Goal: Find specific page/section: Find specific page/section

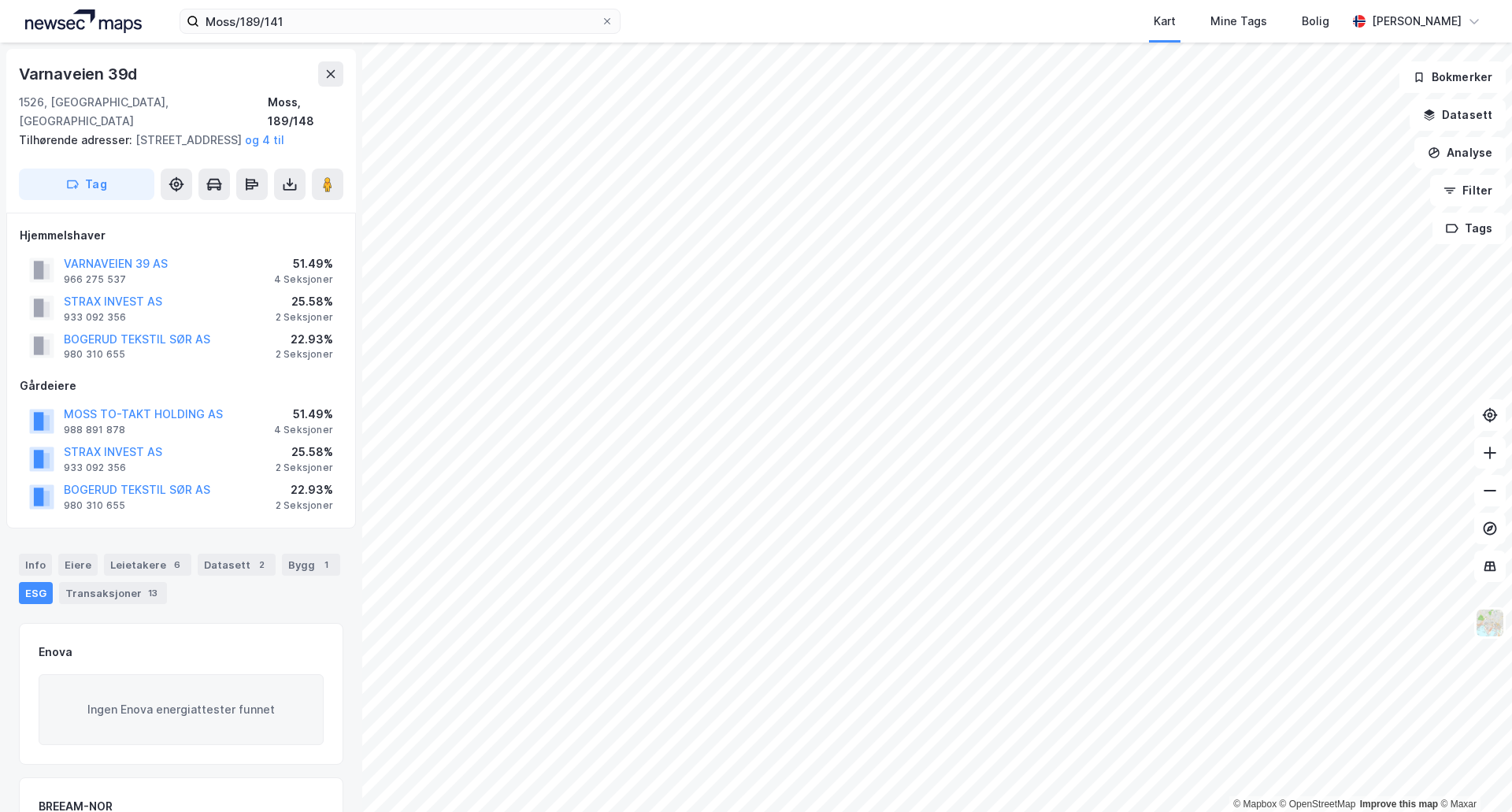
scroll to position [56, 0]
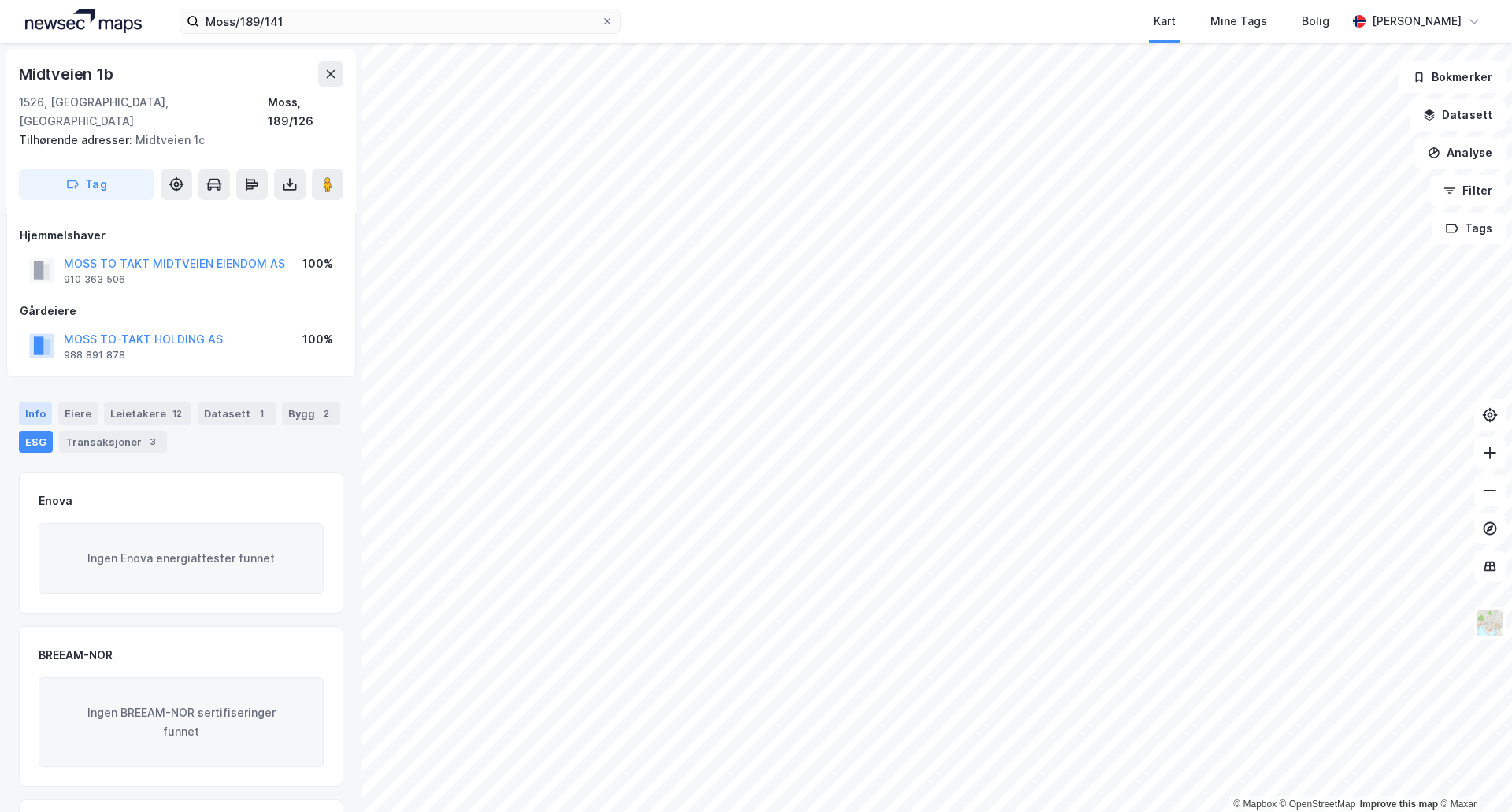
click at [42, 402] on div "Info" at bounding box center [35, 413] width 33 height 22
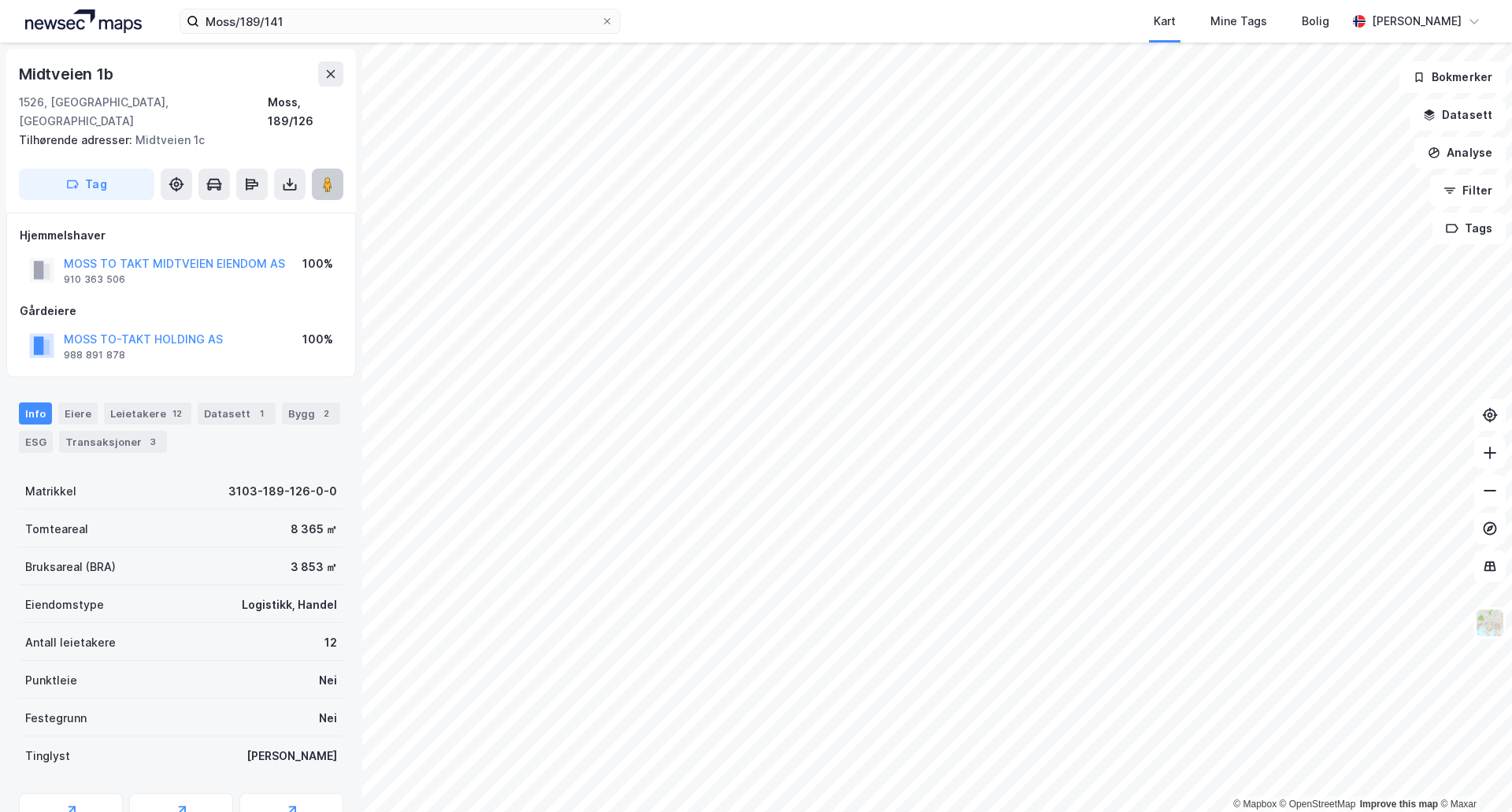
click at [325, 176] on image at bounding box center [328, 183] width 10 height 15
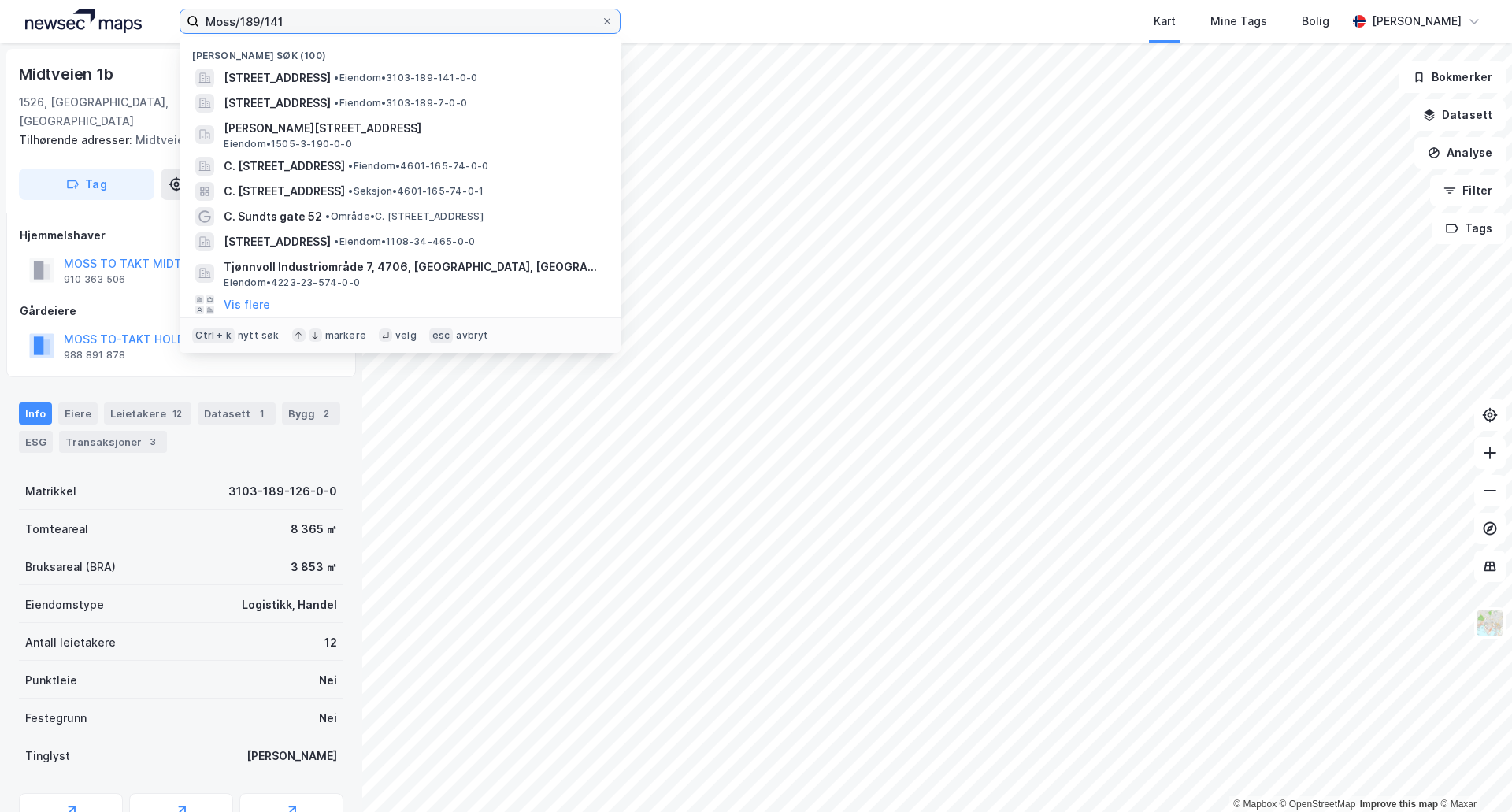
click at [293, 22] on input "Moss/189/141" at bounding box center [400, 21] width 402 height 23
drag, startPoint x: 293, startPoint y: 22, endPoint x: 175, endPoint y: 20, distance: 118.0
click at [175, 20] on div "Moss/189/141 Nylige søk (100) Midtveien 1A, 1526, MOSS, [GEOGRAPHIC_DATA][PERSO…" at bounding box center [756, 21] width 1512 height 43
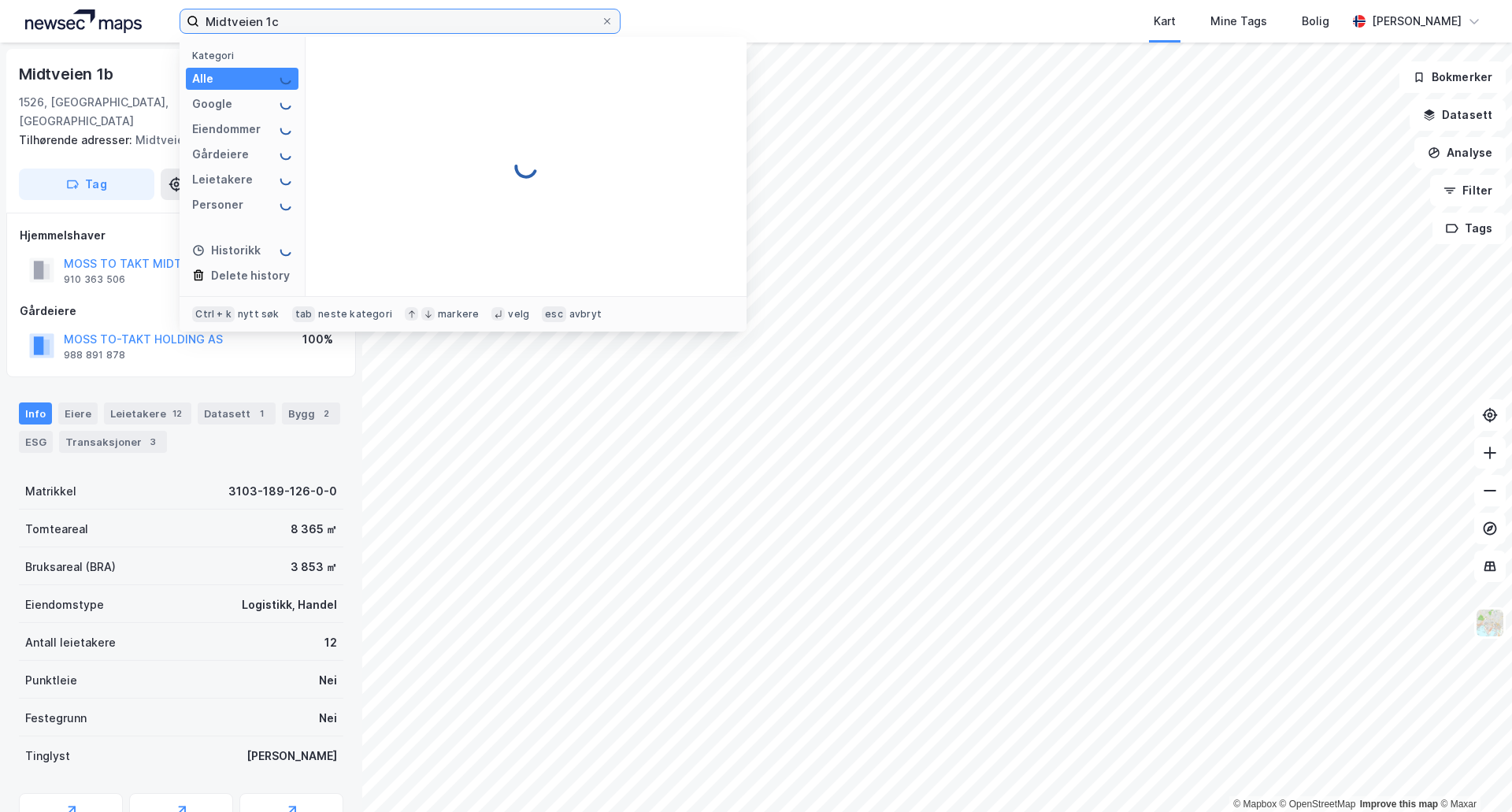
type input "Midtveien 1c"
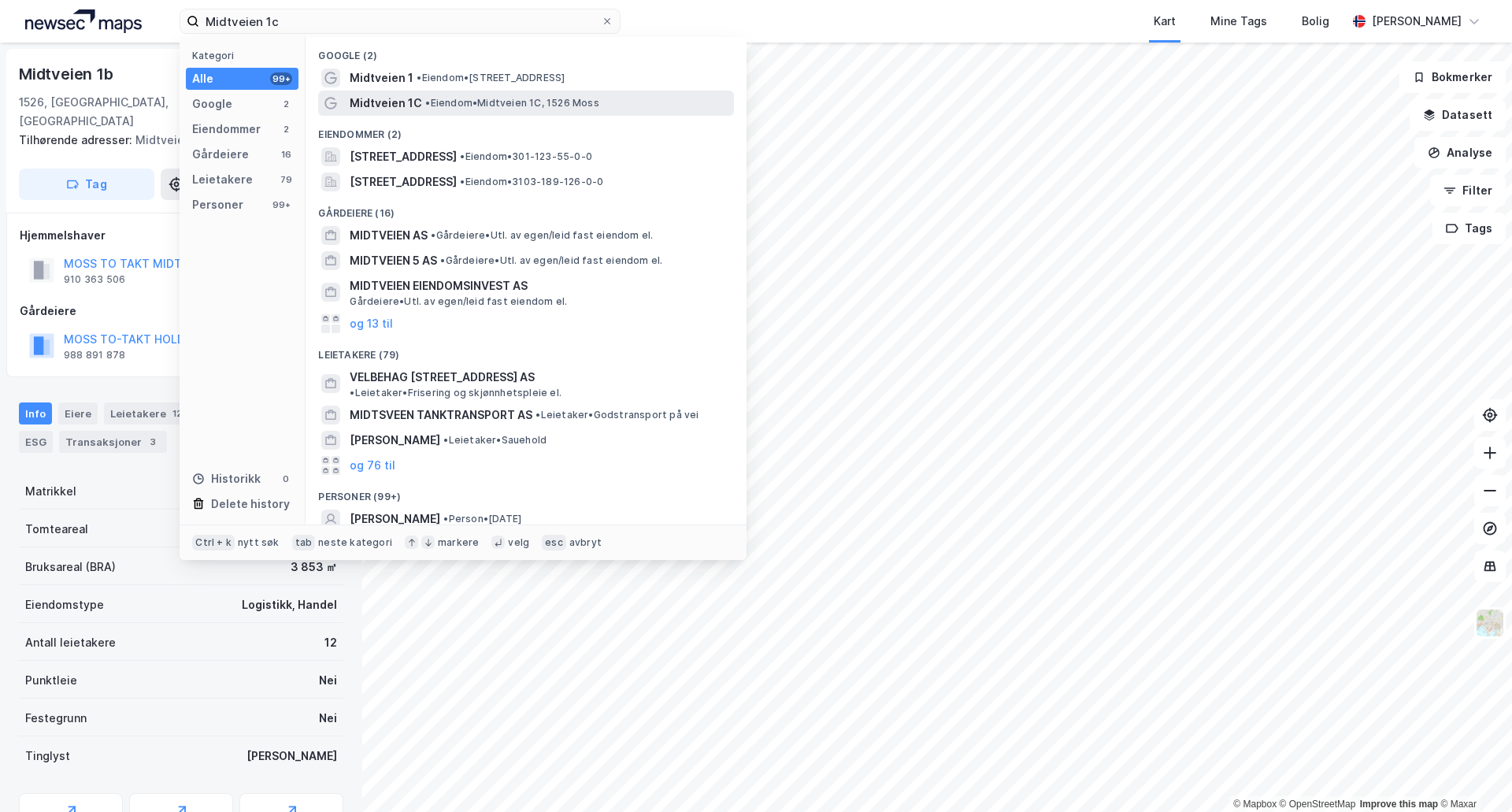
click at [452, 99] on span "• Eiendom • [STREET_ADDRESS]" at bounding box center [512, 103] width 173 height 13
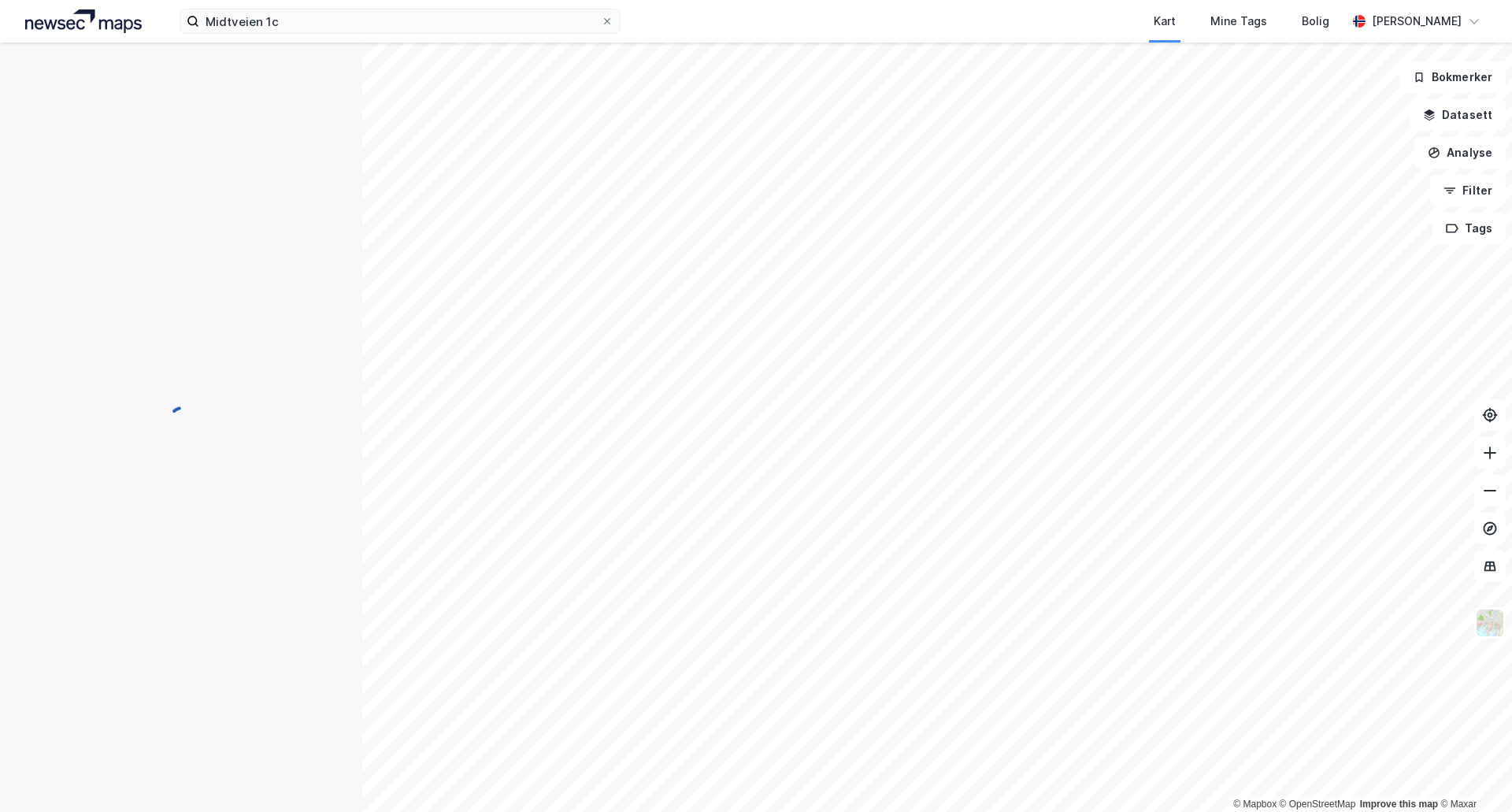
scroll to position [65, 0]
